Goal: Information Seeking & Learning: Check status

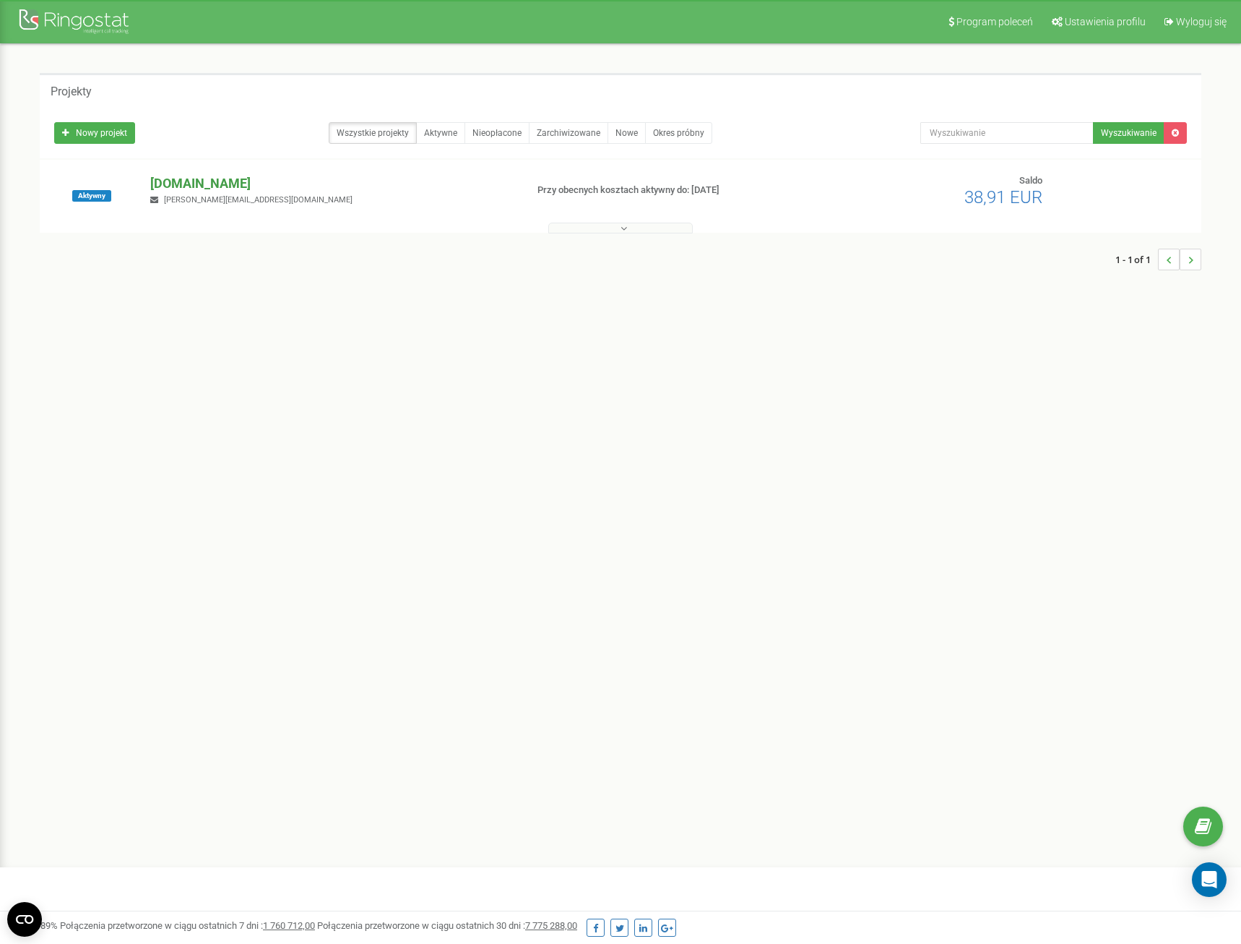
click at [220, 185] on p "[DOMAIN_NAME]" at bounding box center [331, 183] width 363 height 19
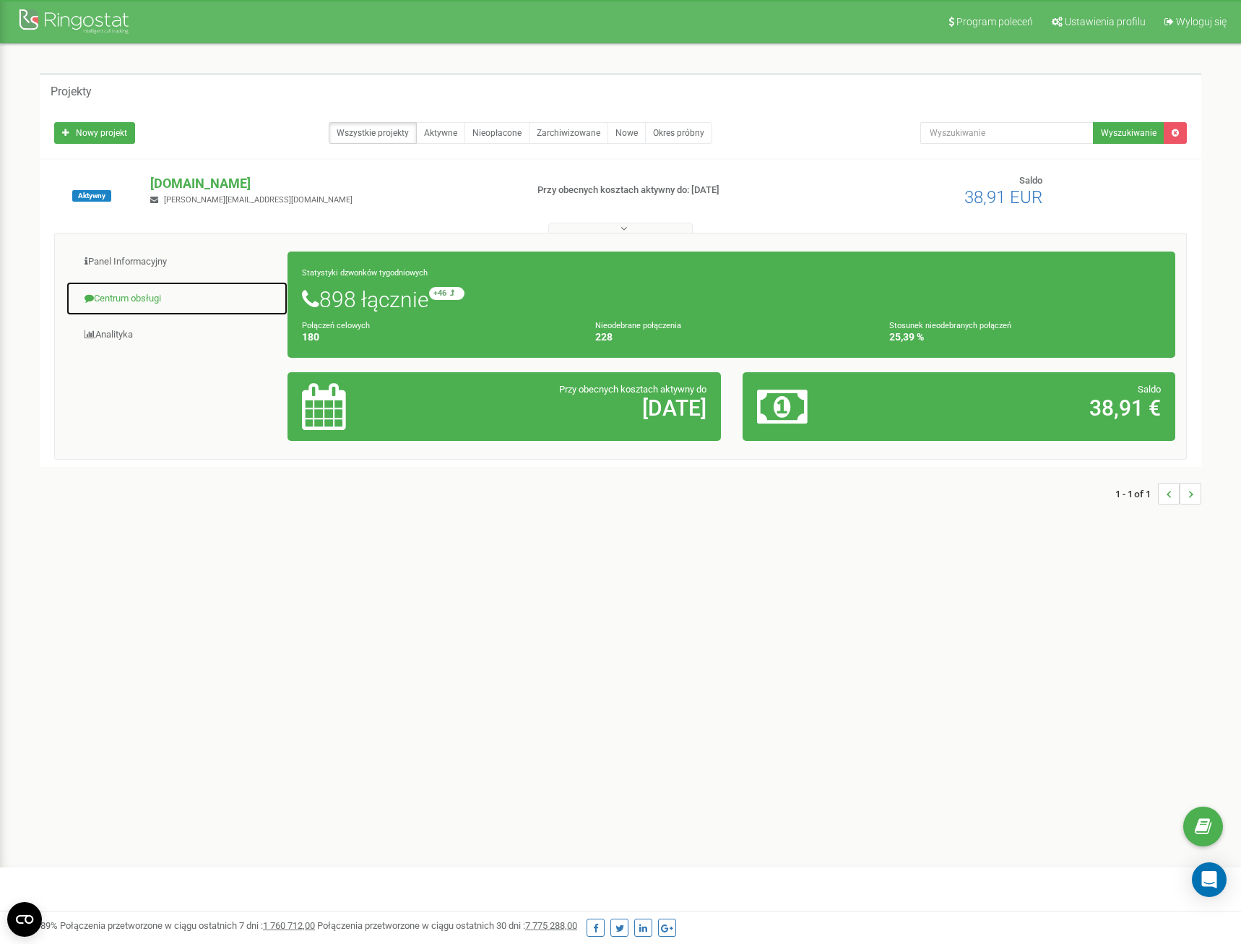
click at [155, 293] on link "Centrum obsługi" at bounding box center [177, 298] width 223 height 35
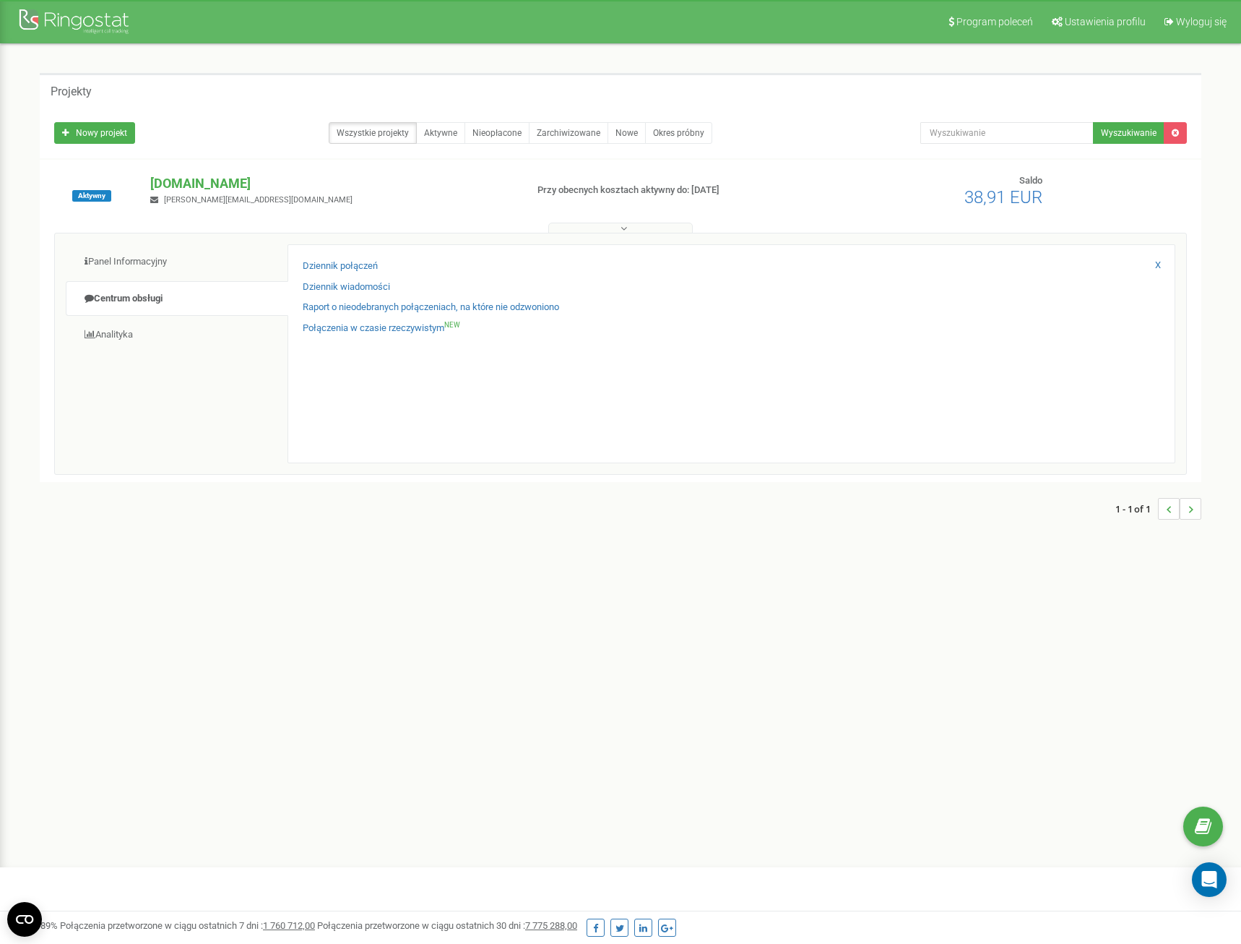
click at [361, 257] on div "Dziennik połączeń Dziennik wiadomości Raport o nieodebranych połączeniach, na k…" at bounding box center [732, 353] width 888 height 219
click at [358, 264] on link "Dziennik połączeń" at bounding box center [340, 266] width 75 height 14
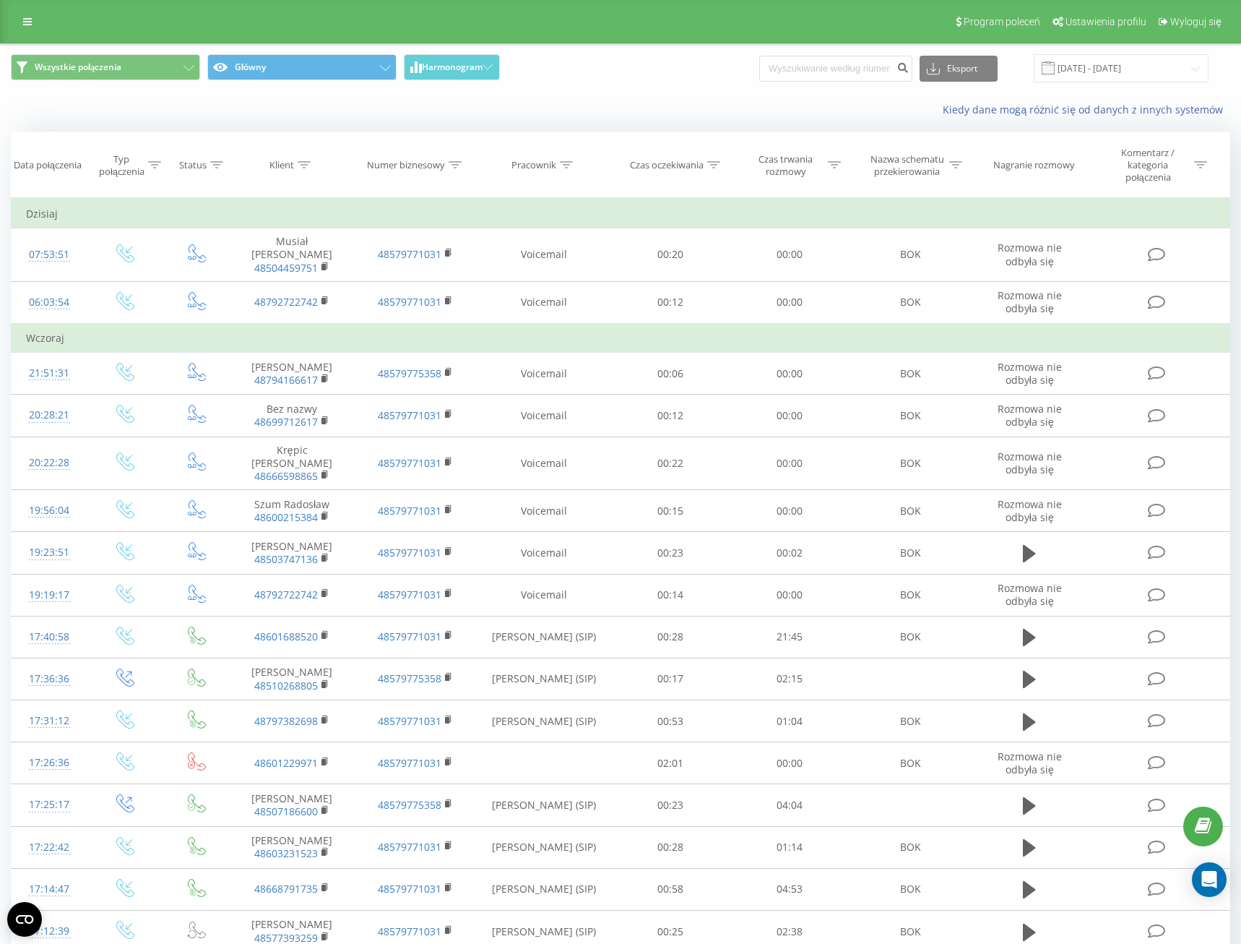
click at [843, 51] on div "Wszystkie połączenia Główny Harmonogram Eksport .csv .xls .xlsx [DATE] - [DATE]" at bounding box center [621, 68] width 1240 height 48
click at [841, 64] on input at bounding box center [835, 69] width 153 height 26
paste input "608498505"
type input "608498505"
